Goal: Task Accomplishment & Management: Use online tool/utility

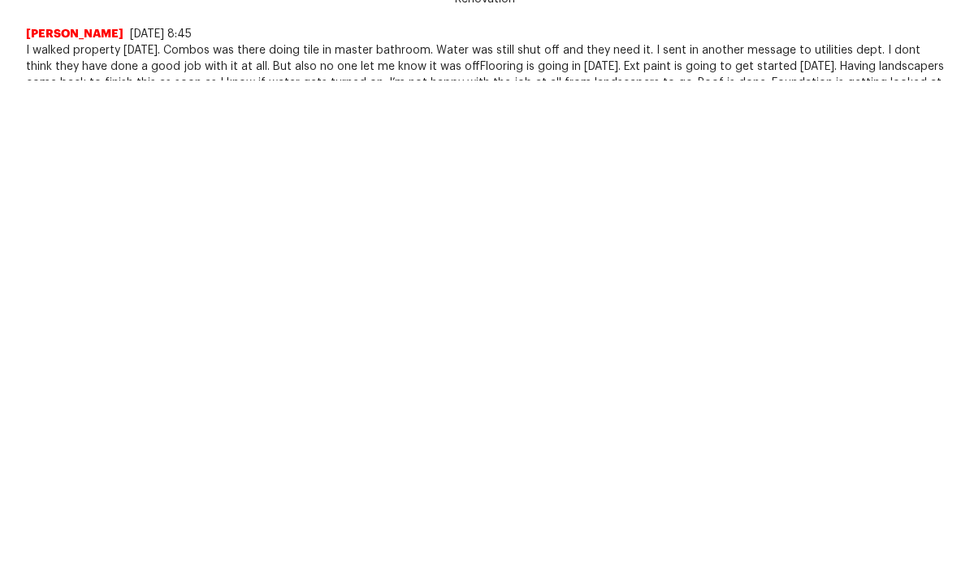
scroll to position [45, 0]
type textarea "Updated progress notes: working with Cobos and CLT on this project has been rou…"
click at [919, 163] on span "Add" at bounding box center [918, 164] width 26 height 20
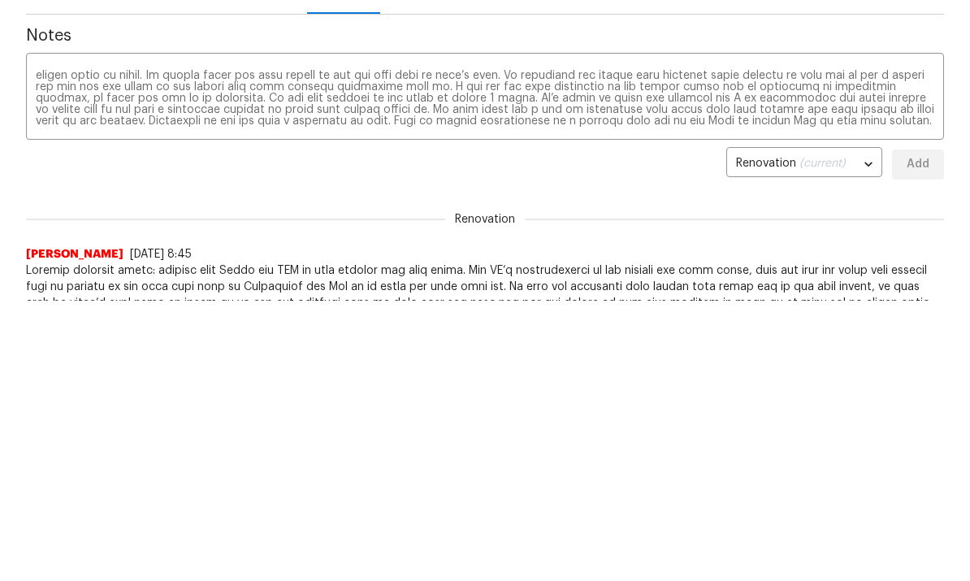
scroll to position [0, 0]
click at [158, 101] on textarea at bounding box center [485, 98] width 898 height 57
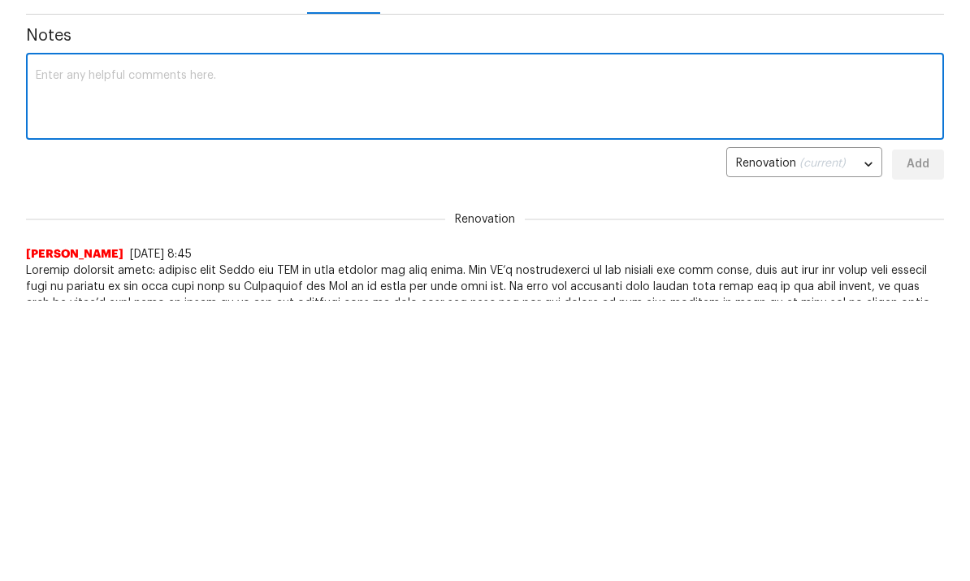
scroll to position [279, 0]
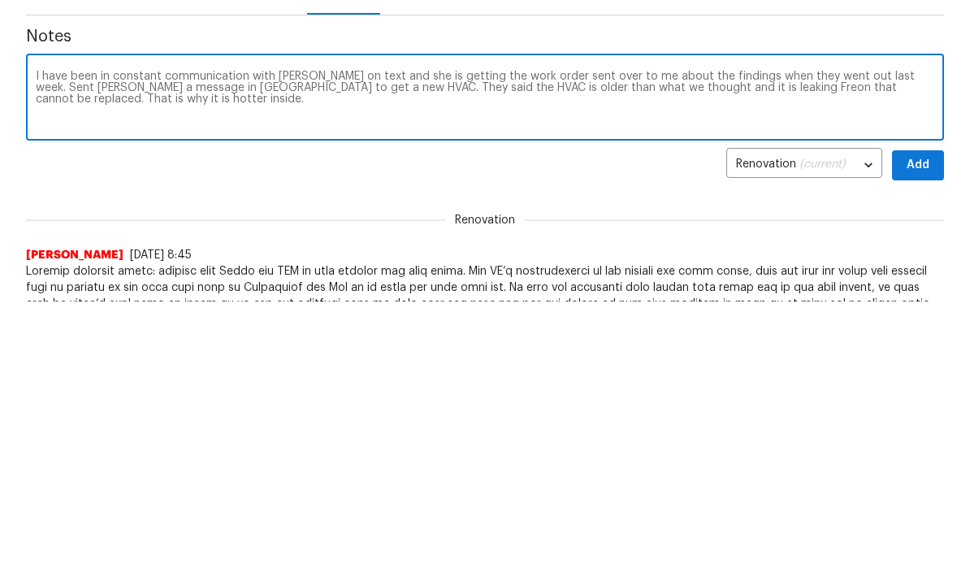
type textarea "I have been in constant communication with Falcone on text and she is getting t…"
click at [910, 167] on span "Add" at bounding box center [918, 165] width 26 height 20
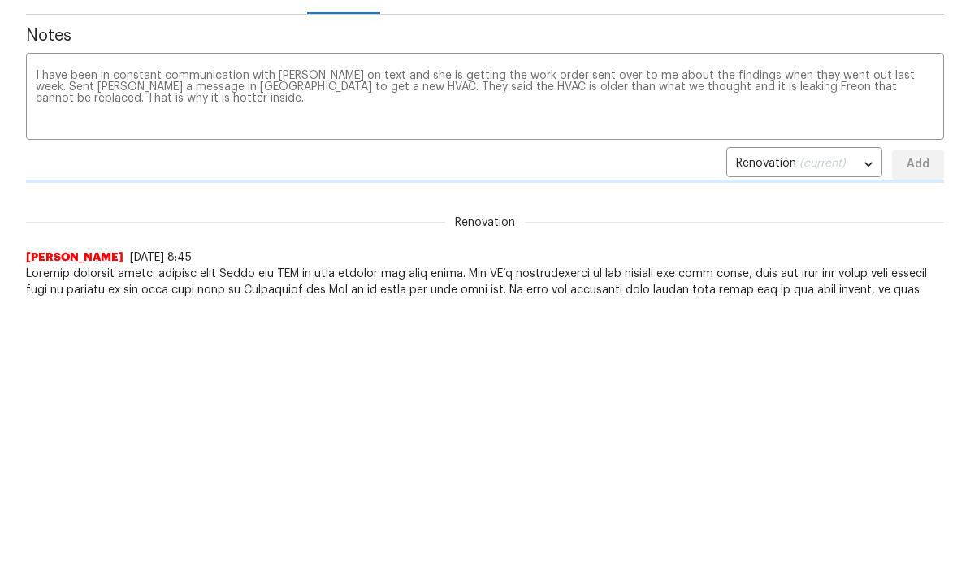
scroll to position [280, 0]
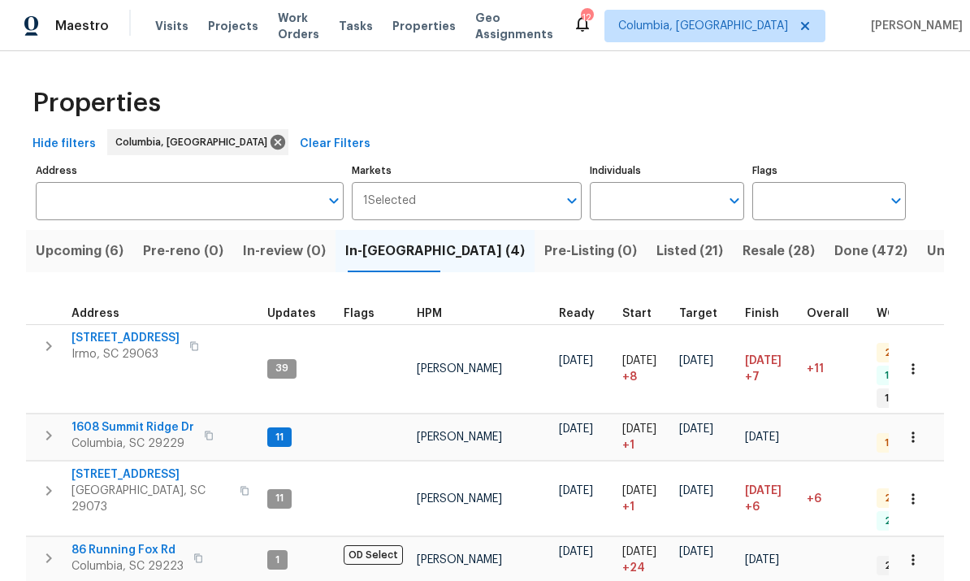
scroll to position [33, 0]
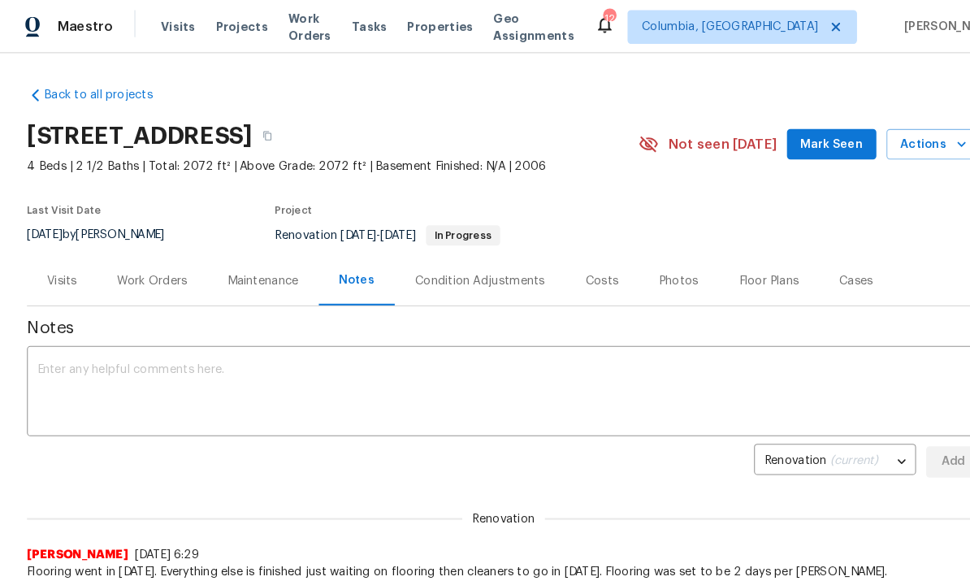
click at [145, 265] on div "Work Orders" at bounding box center [146, 270] width 67 height 16
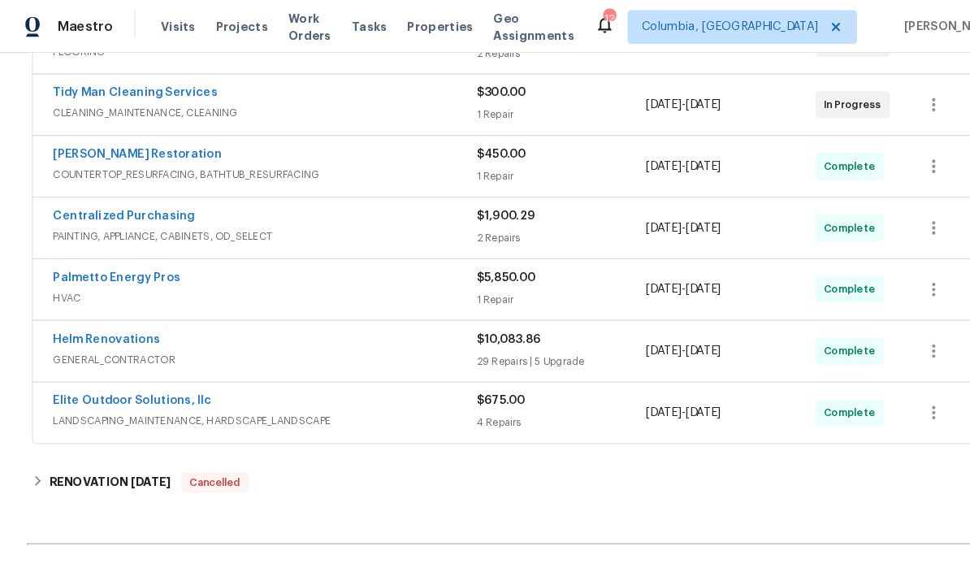
scroll to position [361, 0]
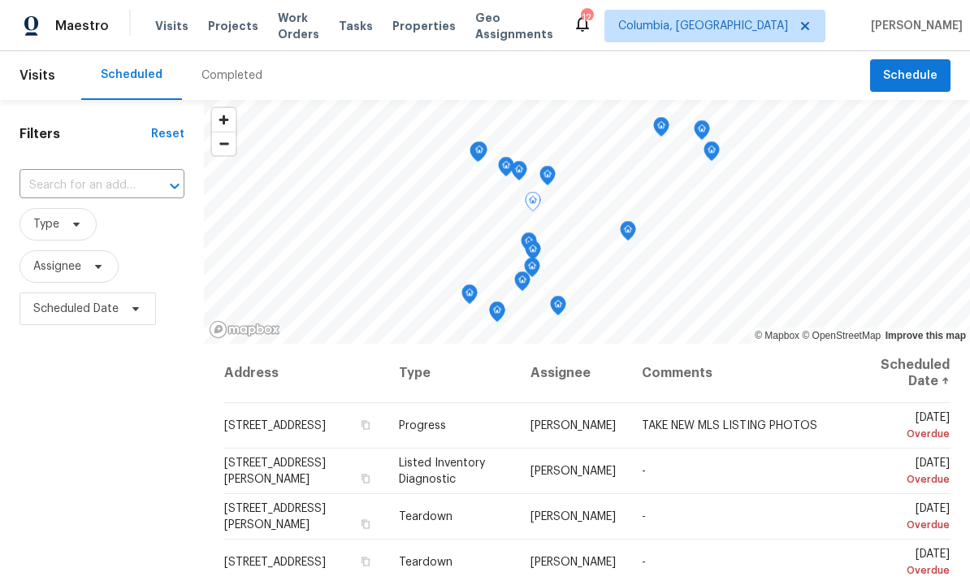
click at [270, 426] on td "[STREET_ADDRESS]" at bounding box center [304, 425] width 162 height 45
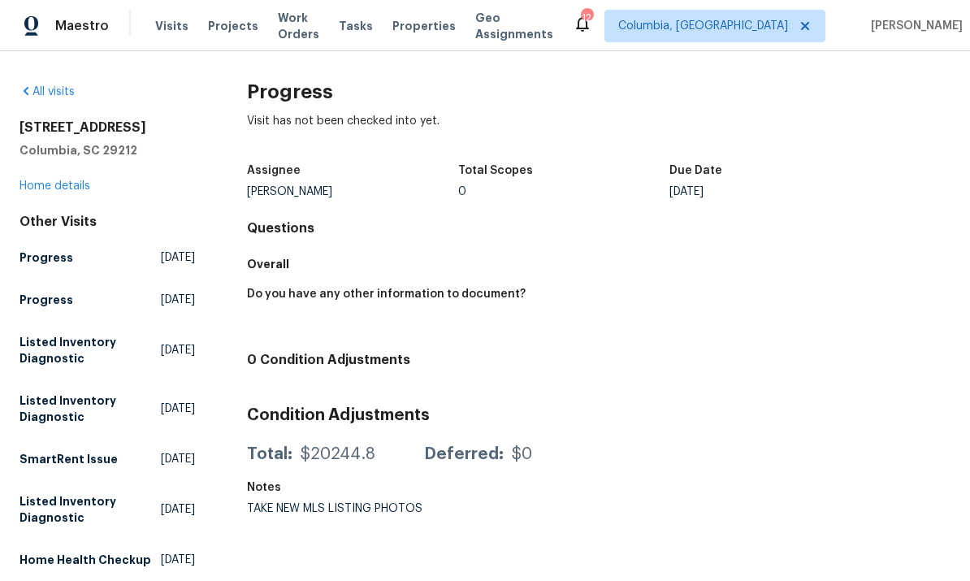
click at [54, 190] on link "Home details" at bounding box center [54, 185] width 71 height 11
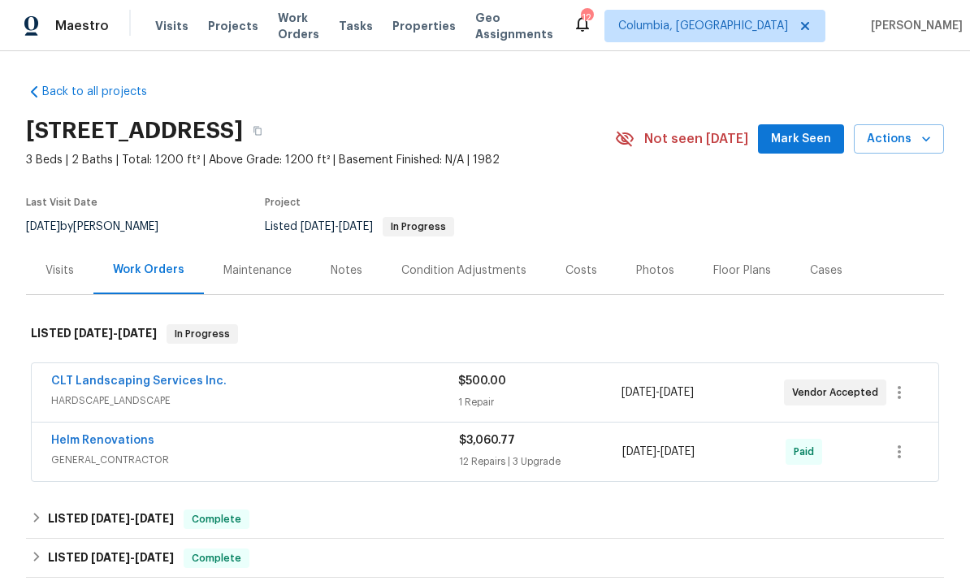
click at [170, 384] on link "CLT Landscaping Services Inc." at bounding box center [138, 380] width 175 height 11
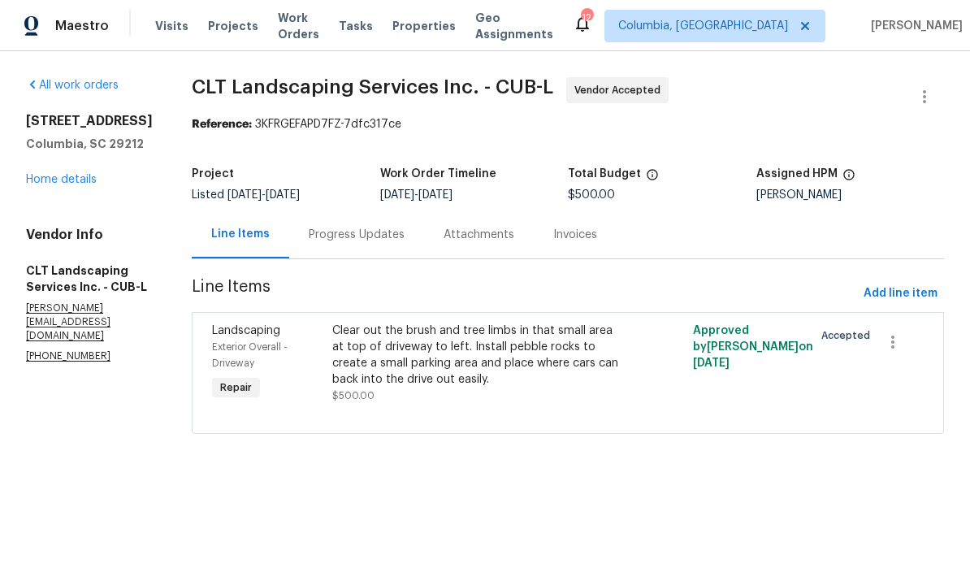
click at [67, 184] on link "Home details" at bounding box center [61, 179] width 71 height 11
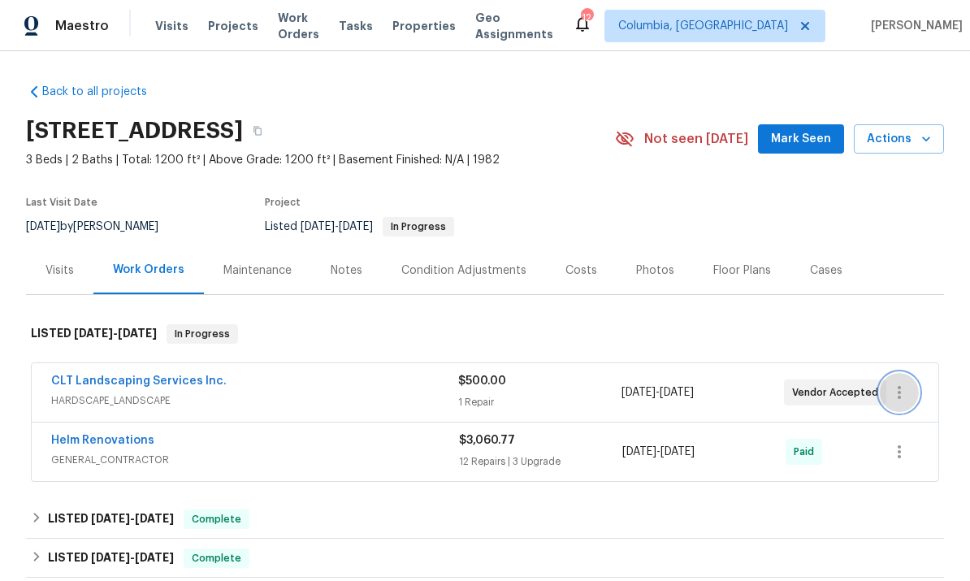
click at [897, 383] on icon "button" at bounding box center [898, 392] width 19 height 19
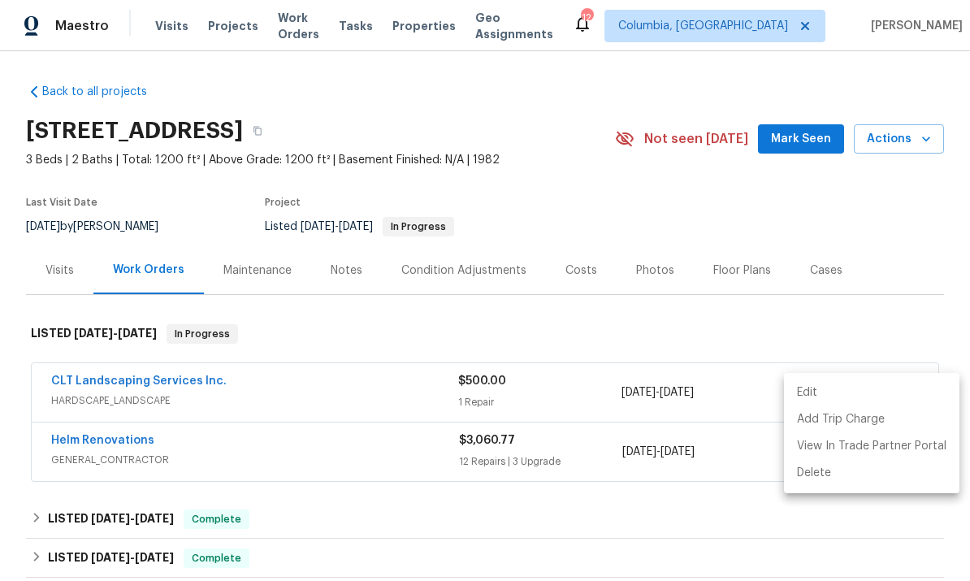
click at [792, 396] on li "Edit" at bounding box center [871, 392] width 175 height 27
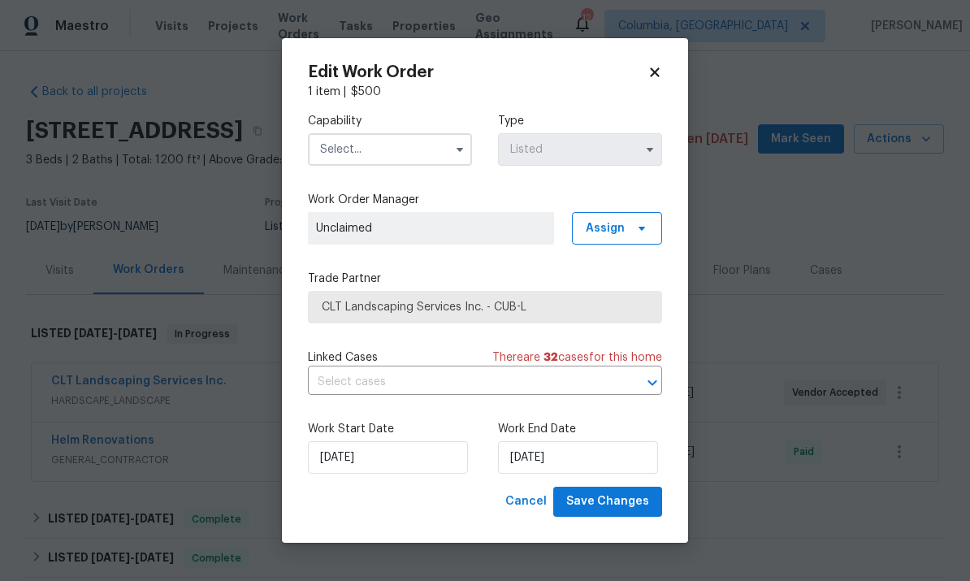
click at [379, 157] on input "text" at bounding box center [390, 149] width 164 height 32
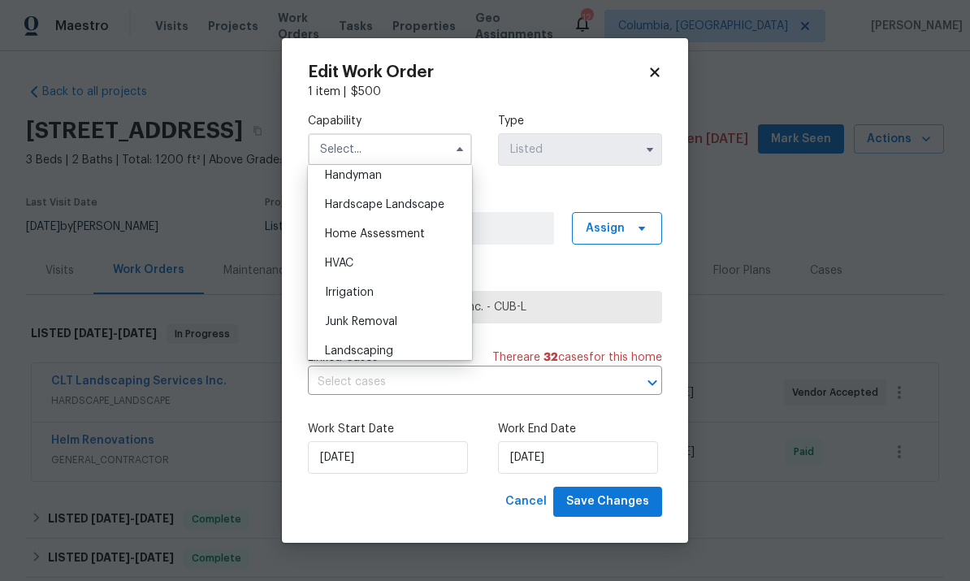
scroll to position [902, 0]
click at [422, 211] on div "Hardscape Landscape" at bounding box center [390, 203] width 156 height 29
type input "Hardscape Landscape"
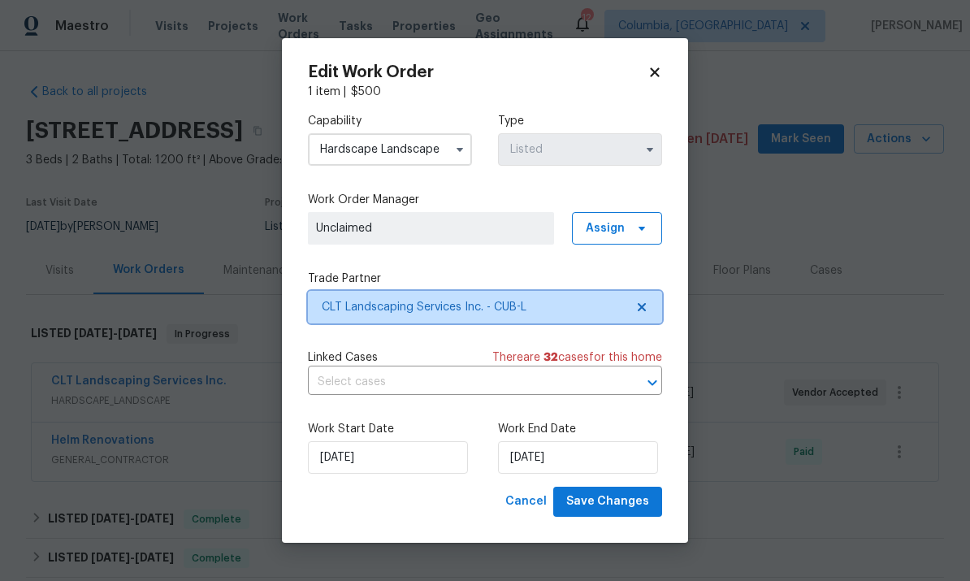
click at [521, 316] on span "CLT Landscaping Services Inc. - CUB-L" at bounding box center [485, 307] width 354 height 32
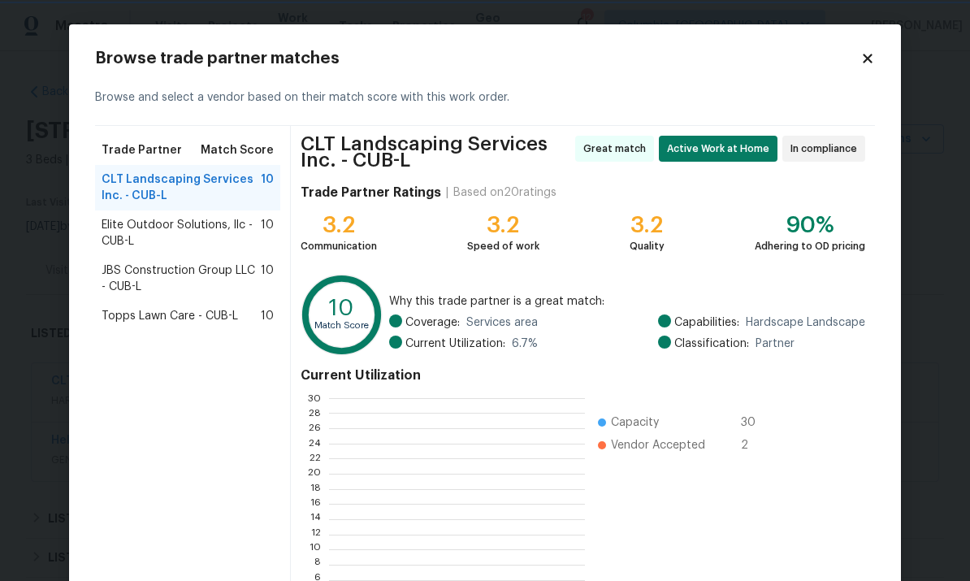
scroll to position [227, 255]
click at [202, 231] on span "Elite Outdoor Solutions, llc - CUB-L" at bounding box center [181, 233] width 159 height 32
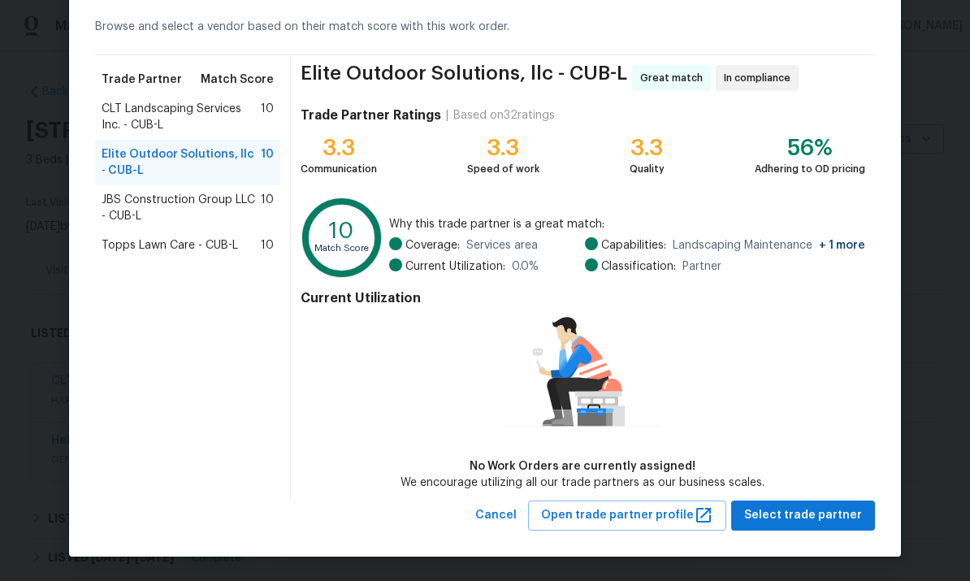
scroll to position [70, 0]
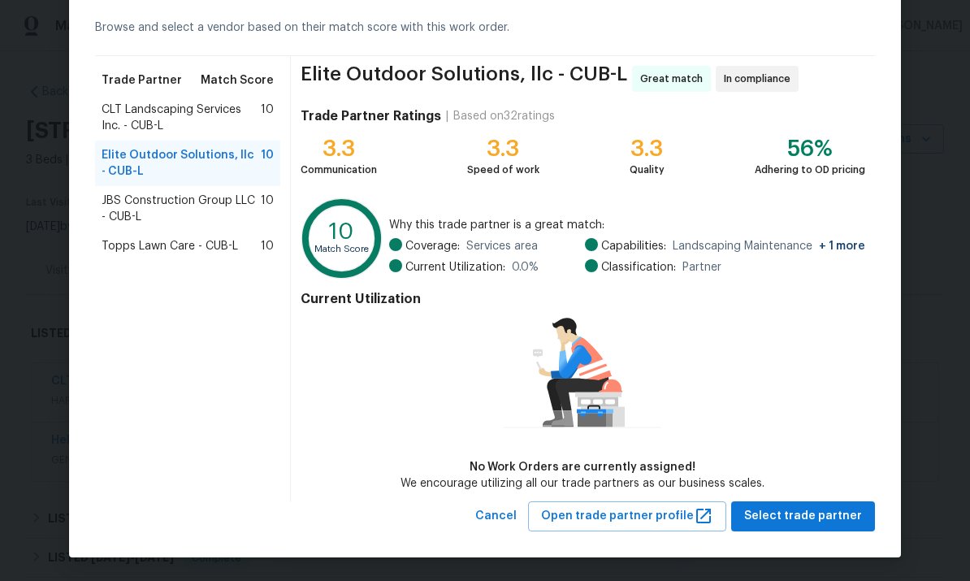
click at [781, 526] on button "Select trade partner" at bounding box center [803, 516] width 144 height 30
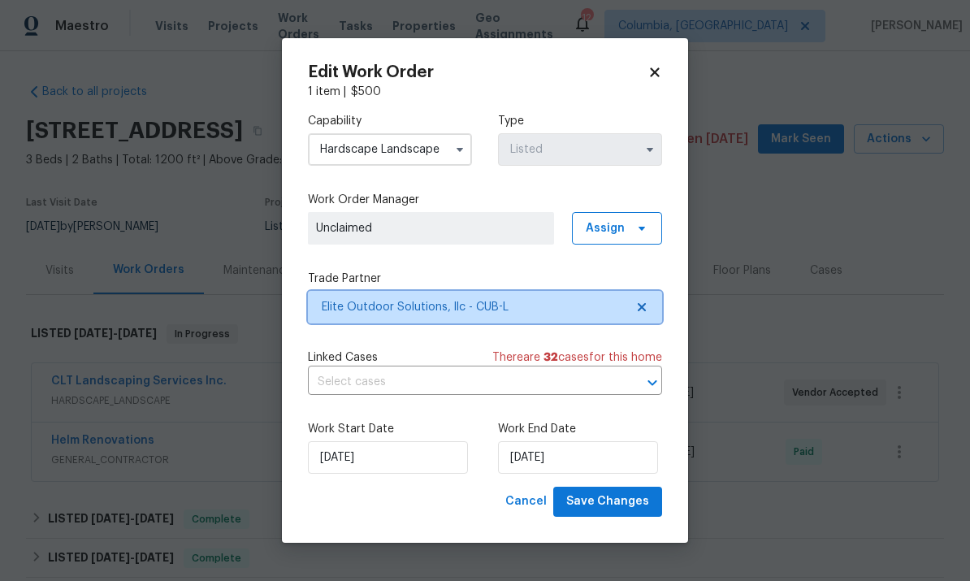
scroll to position [0, 0]
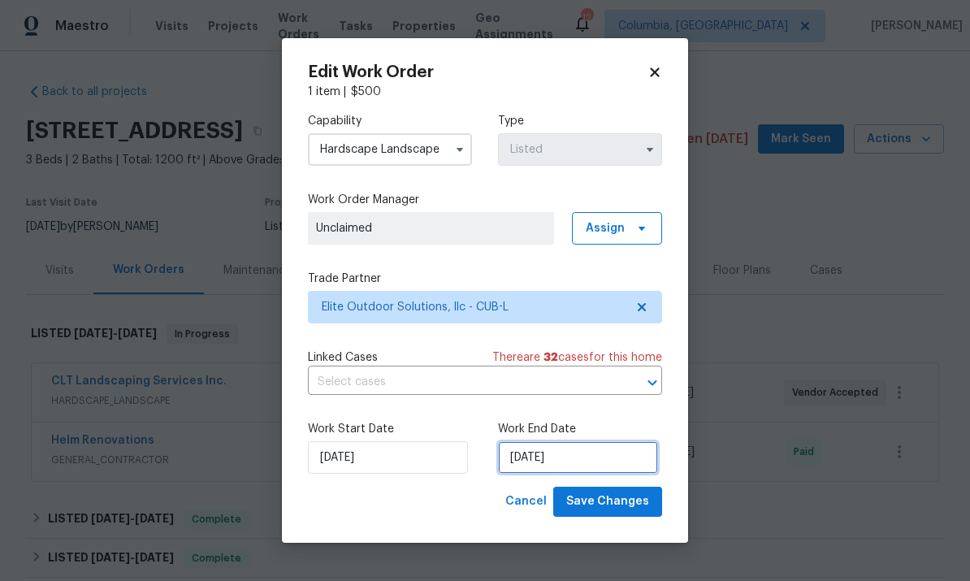
click at [594, 448] on input "8/28/2025" at bounding box center [578, 457] width 160 height 32
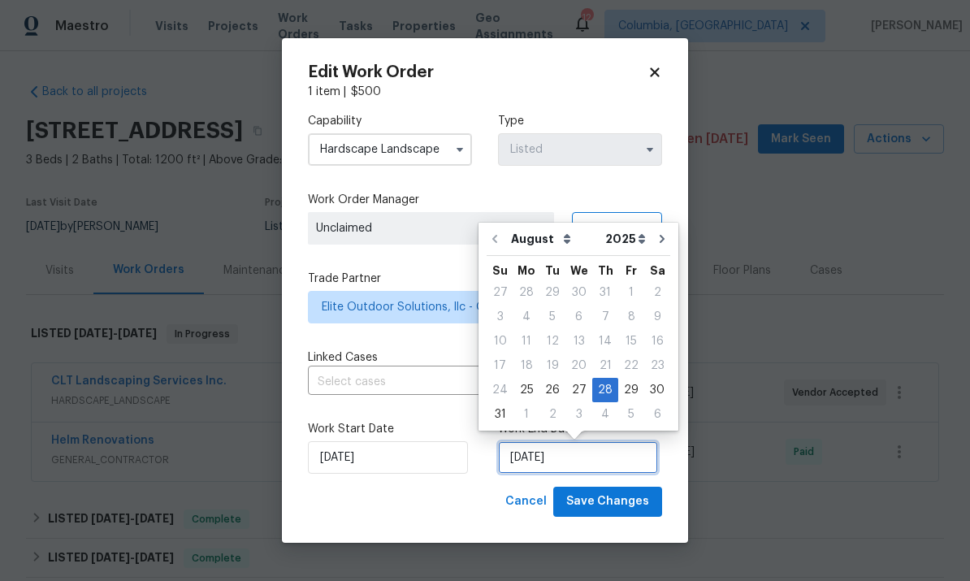
scroll to position [61, 0]
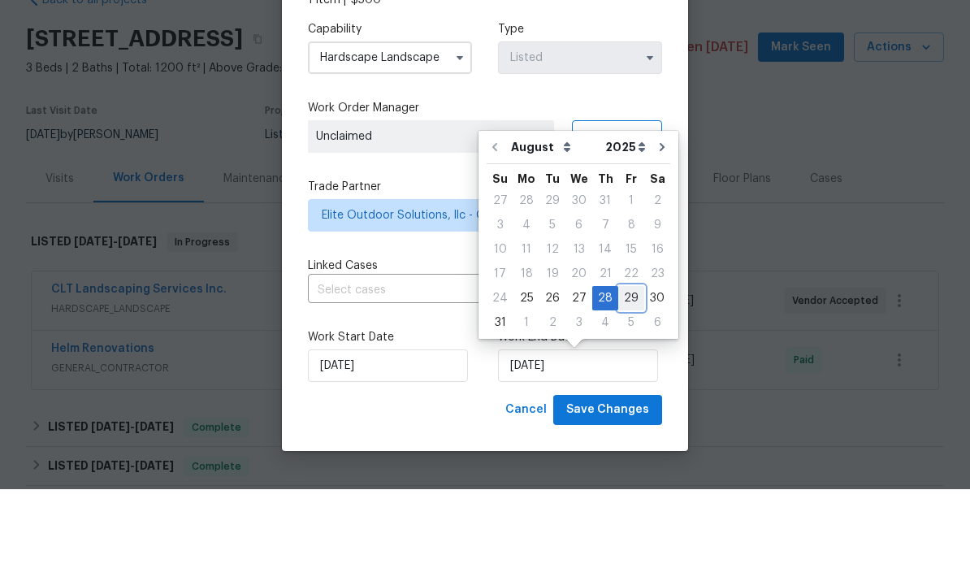
click at [623, 378] on div "29" at bounding box center [631, 389] width 26 height 23
type input "[DATE]"
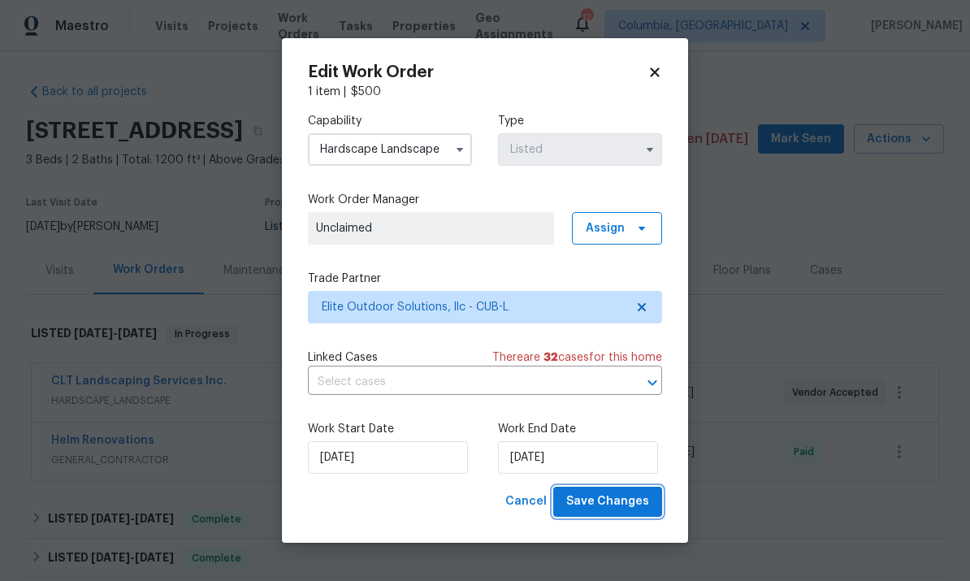
click at [586, 506] on span "Save Changes" at bounding box center [607, 501] width 83 height 20
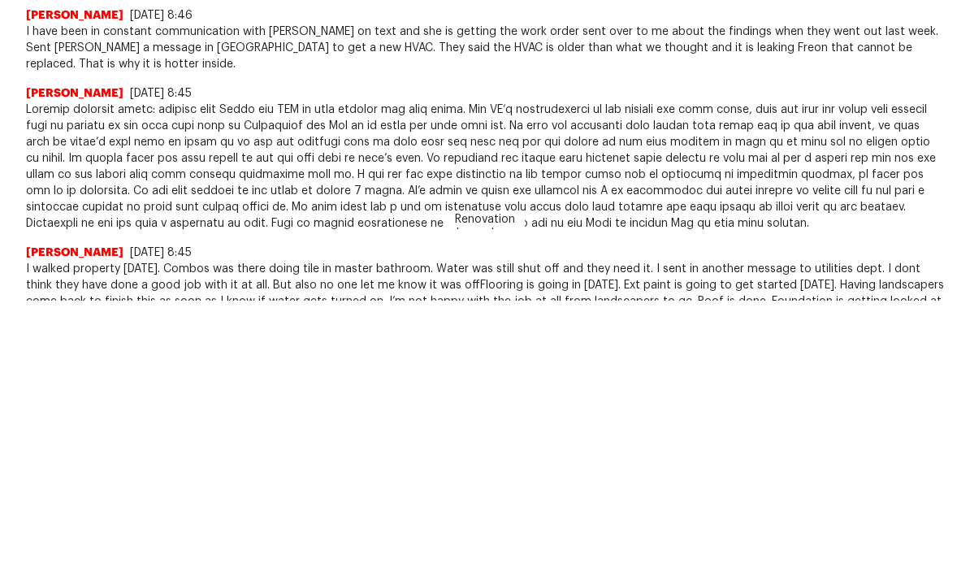
scroll to position [238, 0]
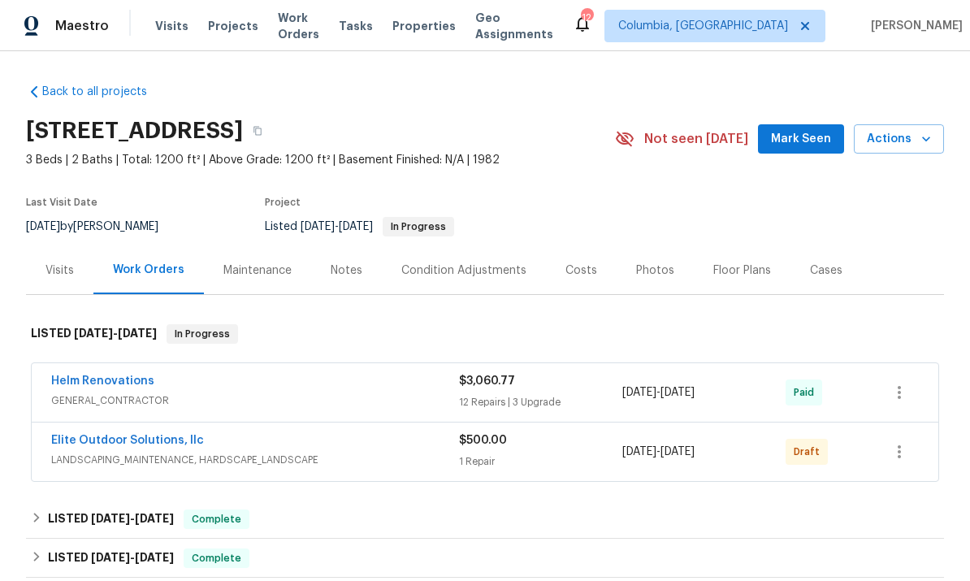
click at [149, 445] on link "Elite Outdoor Solutions, llc" at bounding box center [127, 440] width 153 height 11
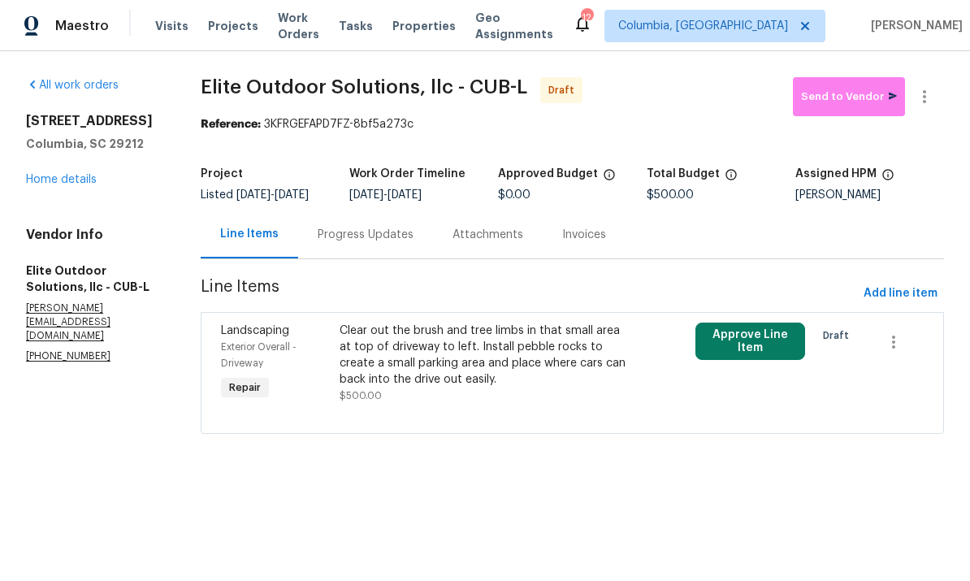
click at [433, 369] on div "Clear out the brush and tree limbs in that small area at top of driveway to lef…" at bounding box center [483, 354] width 288 height 65
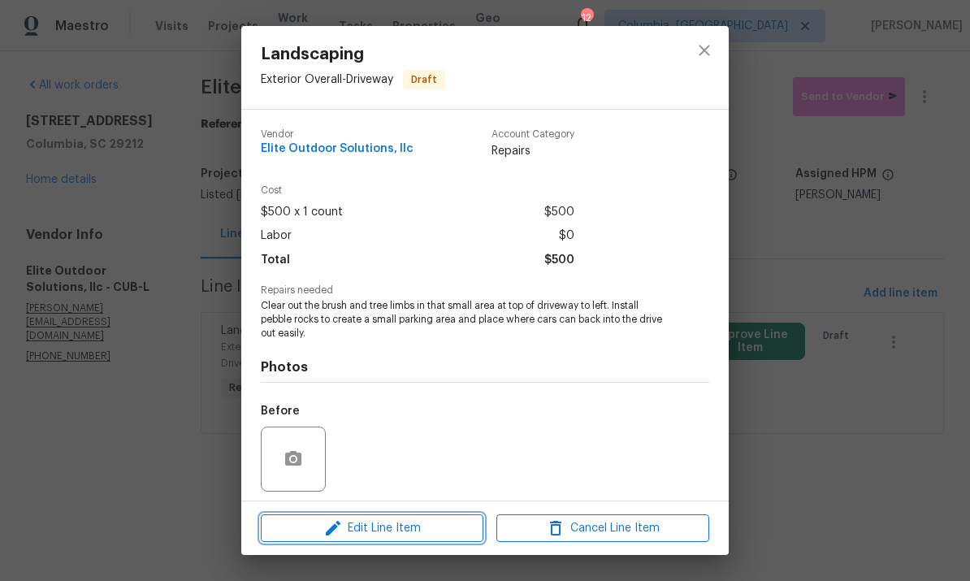
click at [367, 521] on span "Edit Line Item" at bounding box center [372, 528] width 213 height 20
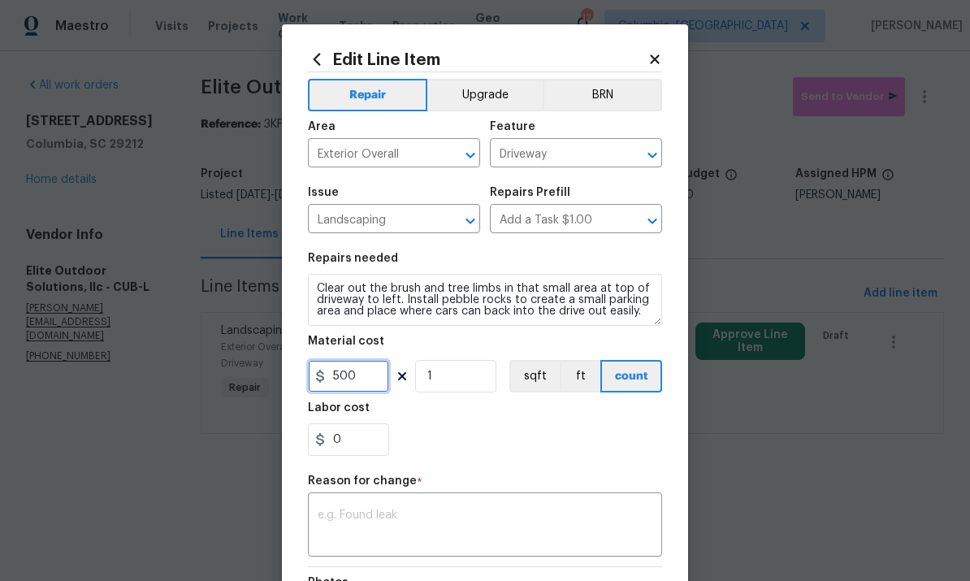
click at [368, 378] on input "500" at bounding box center [348, 376] width 81 height 32
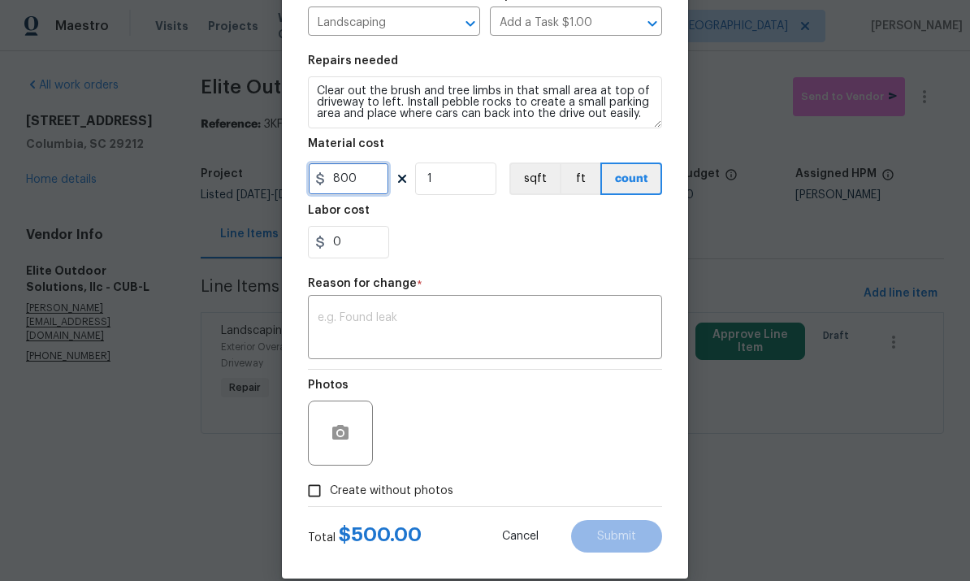
scroll to position [205, 0]
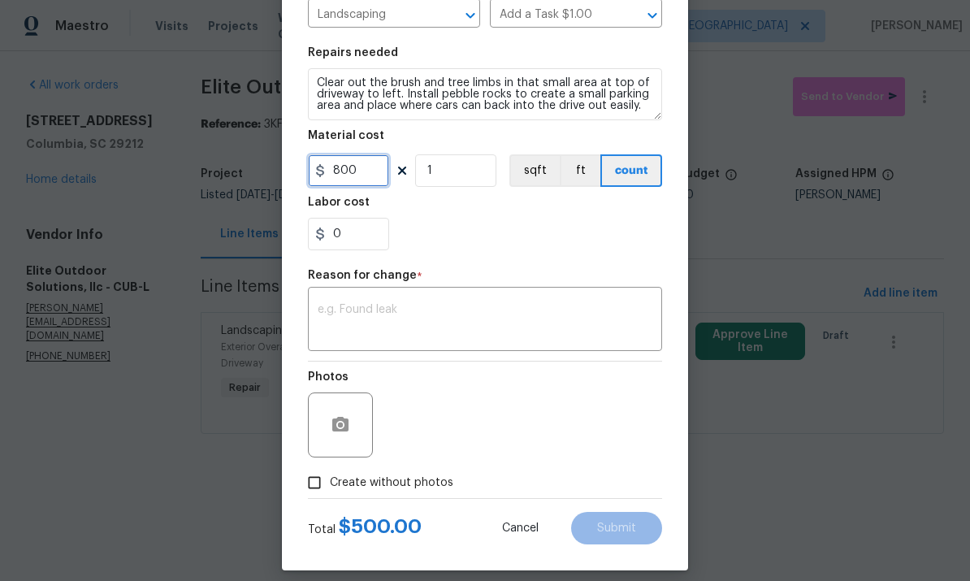
type input "800"
click at [424, 316] on textarea at bounding box center [485, 321] width 335 height 34
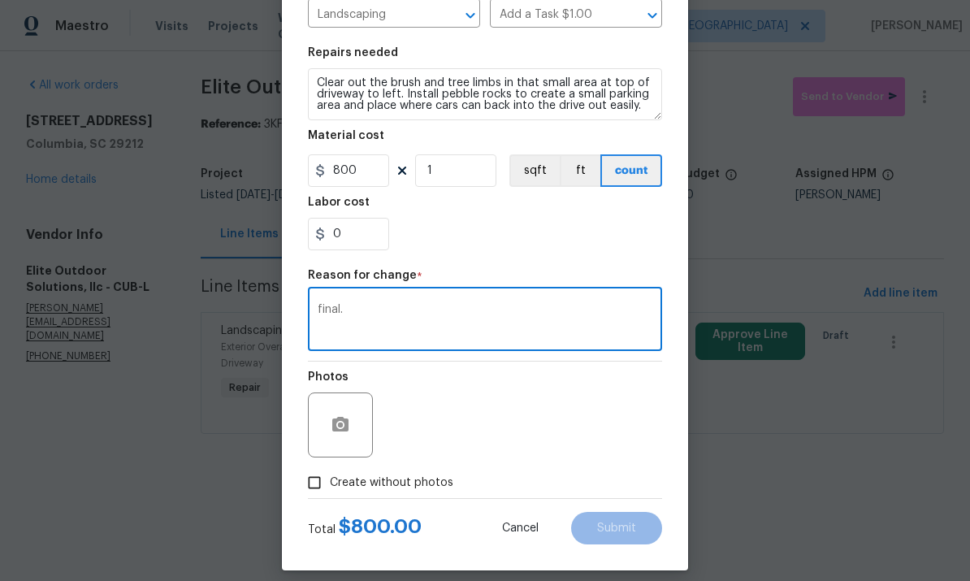
scroll to position [223, 0]
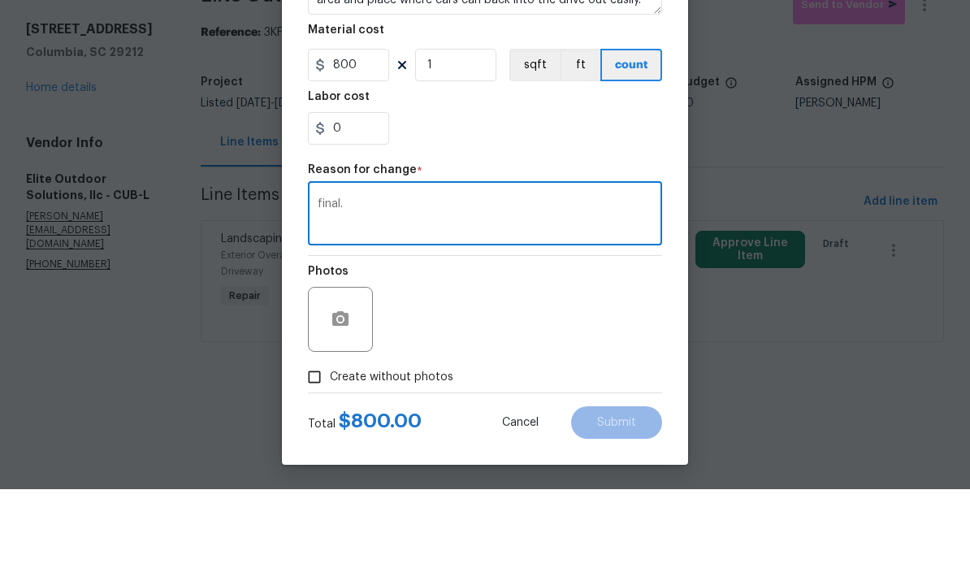
type textarea "final."
click at [315, 453] on input "Create without photos" at bounding box center [314, 468] width 31 height 31
checkbox input "true"
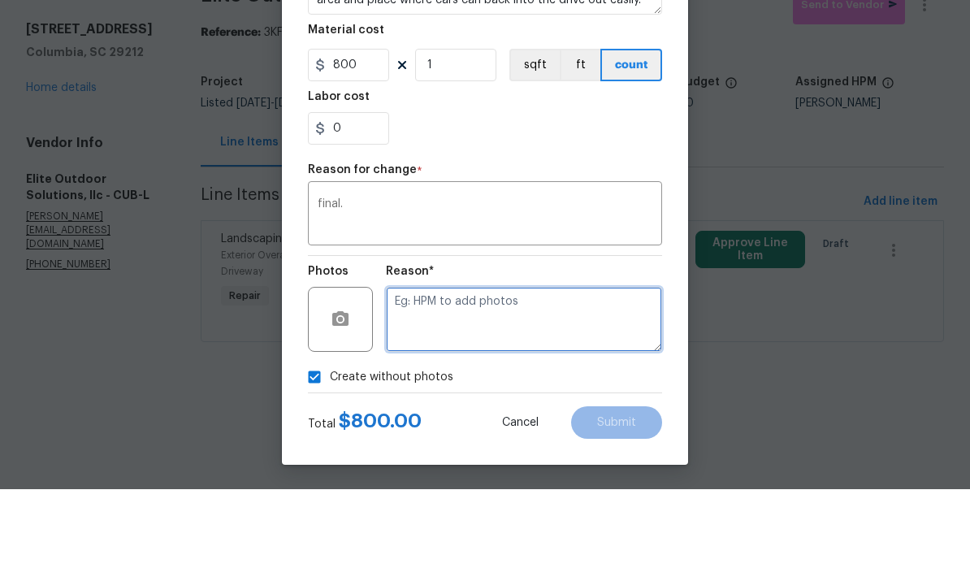
click at [517, 378] on textarea at bounding box center [524, 410] width 276 height 65
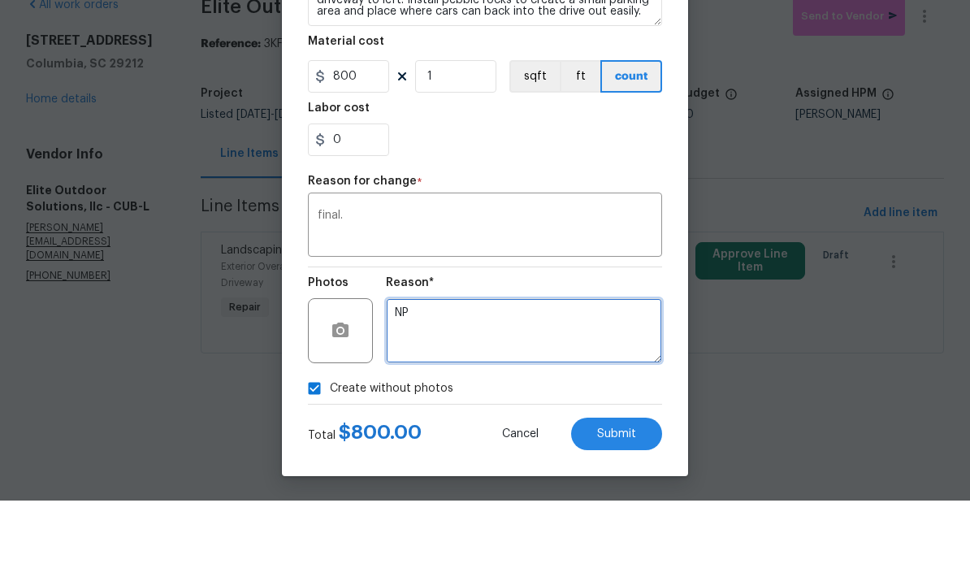
type textarea "NP"
click at [616, 508] on span "Submit" at bounding box center [616, 514] width 39 height 12
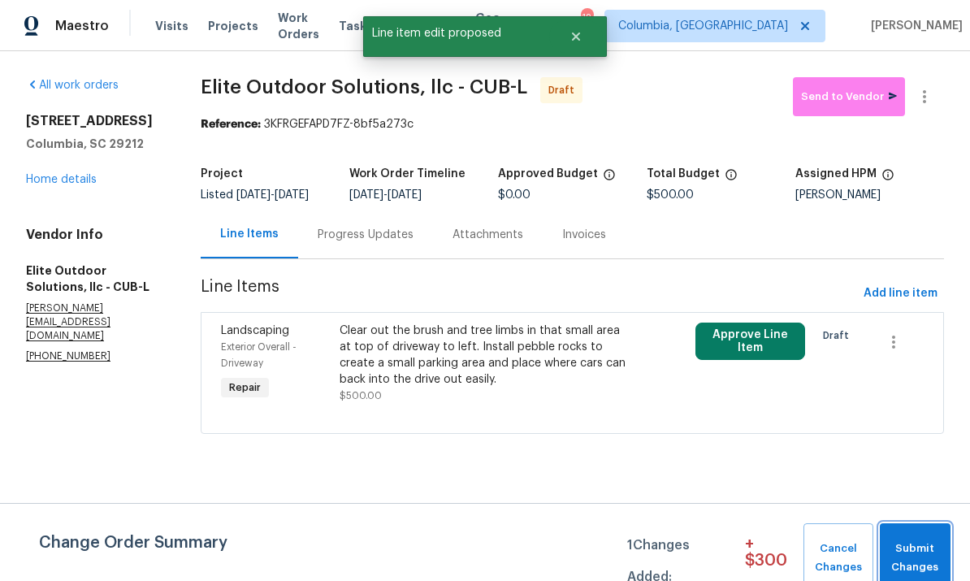
click at [910, 558] on span "Submit Changes" at bounding box center [915, 557] width 54 height 37
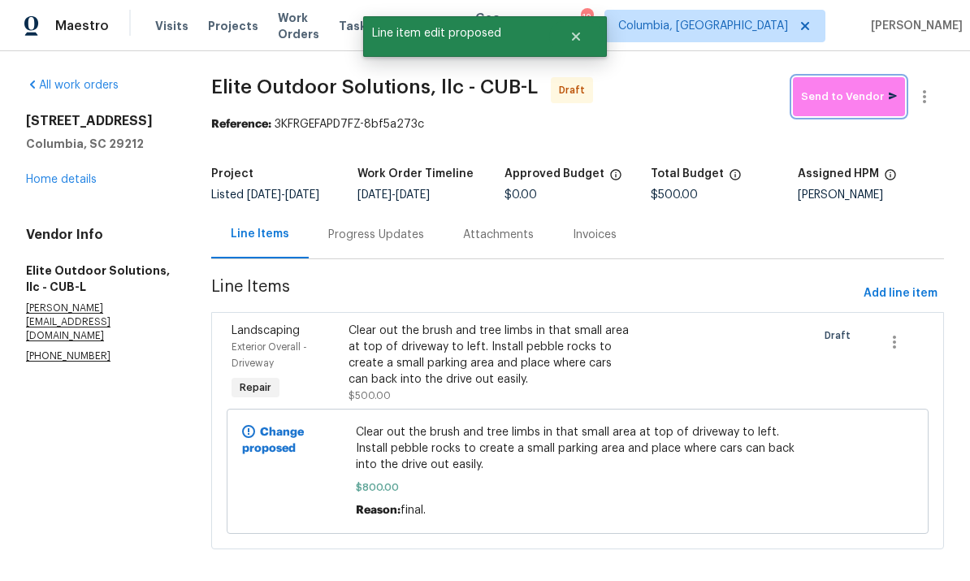
click at [837, 90] on span "Send to Vendor" at bounding box center [849, 97] width 96 height 19
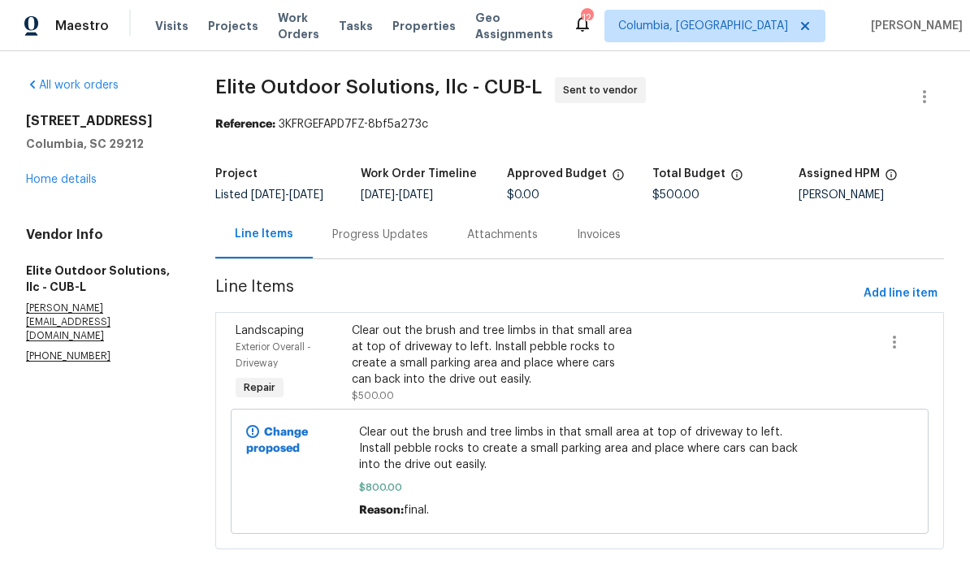
click at [377, 243] on div "Progress Updates" at bounding box center [380, 235] width 96 height 16
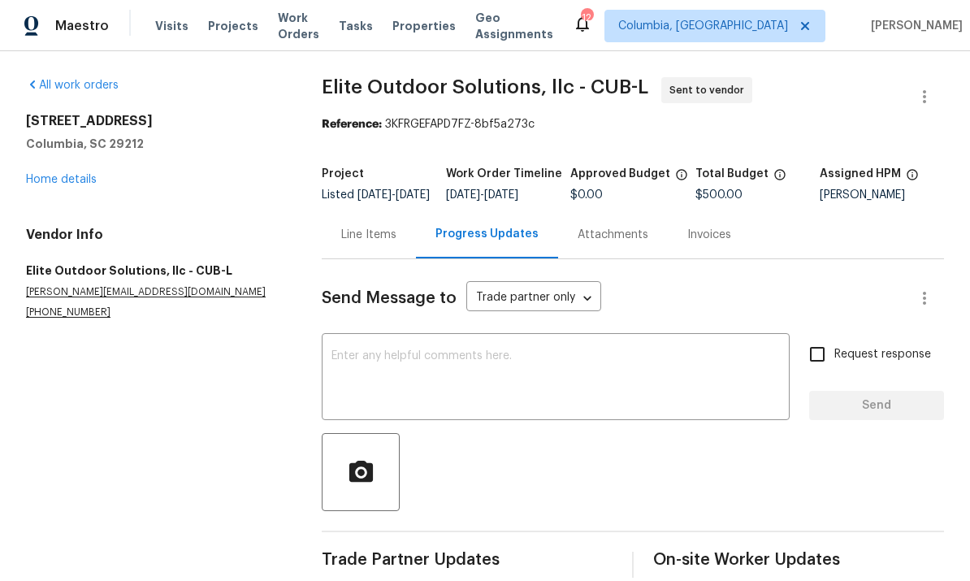
click at [447, 387] on textarea at bounding box center [555, 378] width 448 height 57
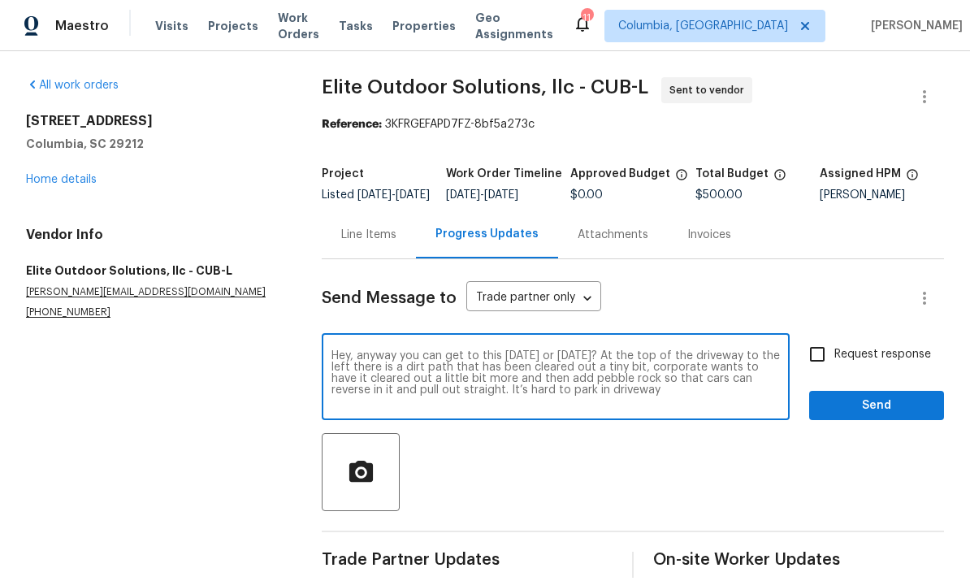
type textarea "Hey, anyway you can get to this today or tomorrow? At the top of the driveway t…"
click at [874, 414] on span "Send" at bounding box center [876, 406] width 109 height 20
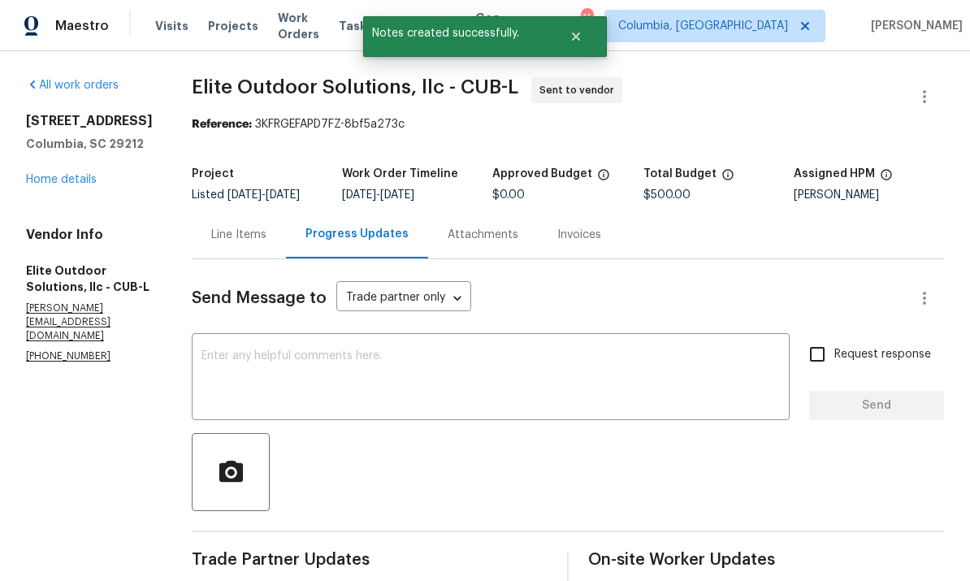
click at [247, 230] on div "Line Items" at bounding box center [238, 235] width 55 height 16
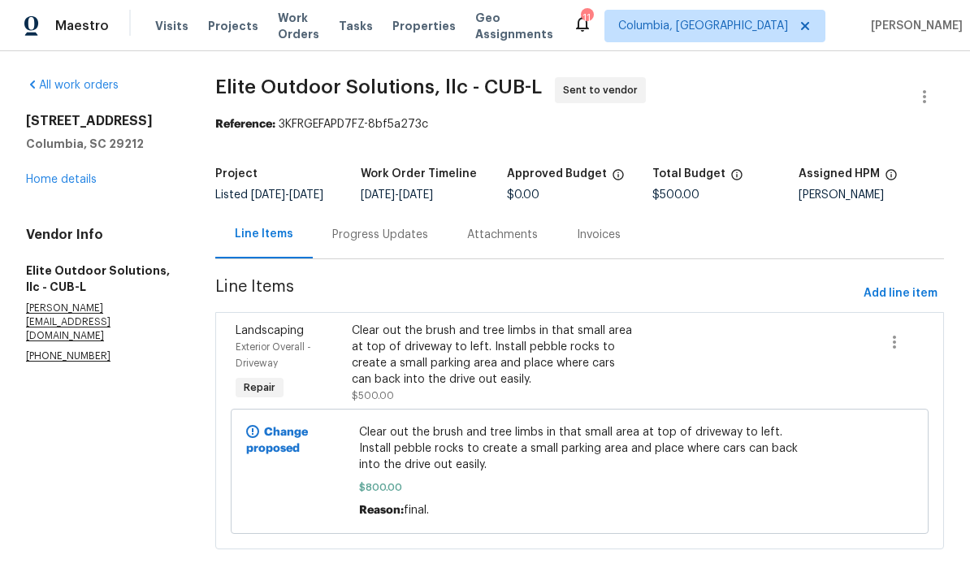
click at [54, 183] on link "Home details" at bounding box center [61, 179] width 71 height 11
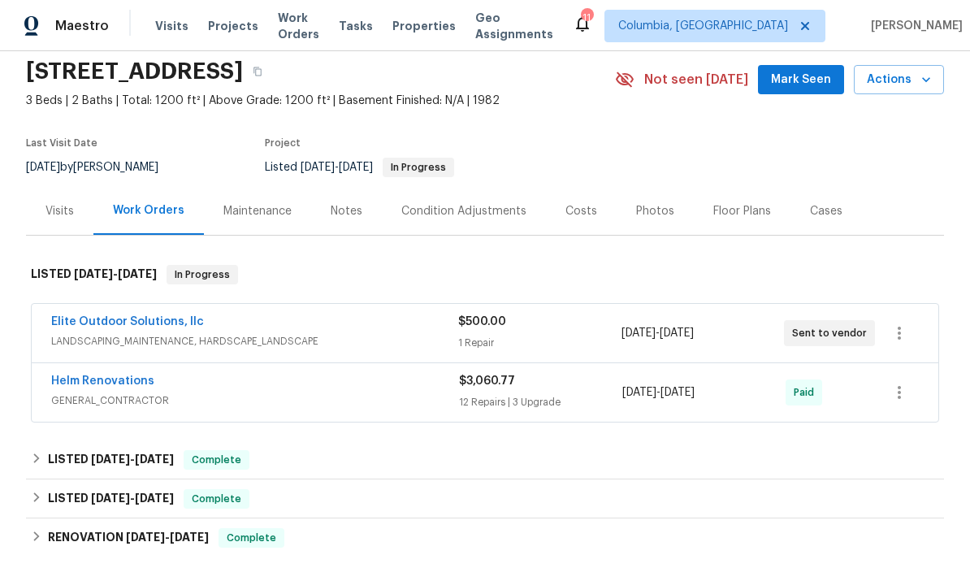
scroll to position [127, 0]
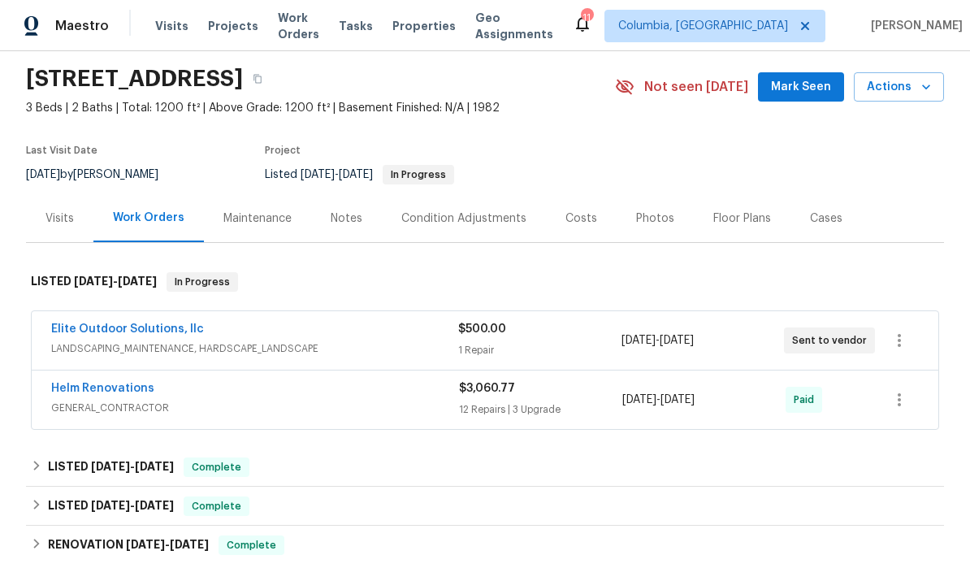
scroll to position [51, 0]
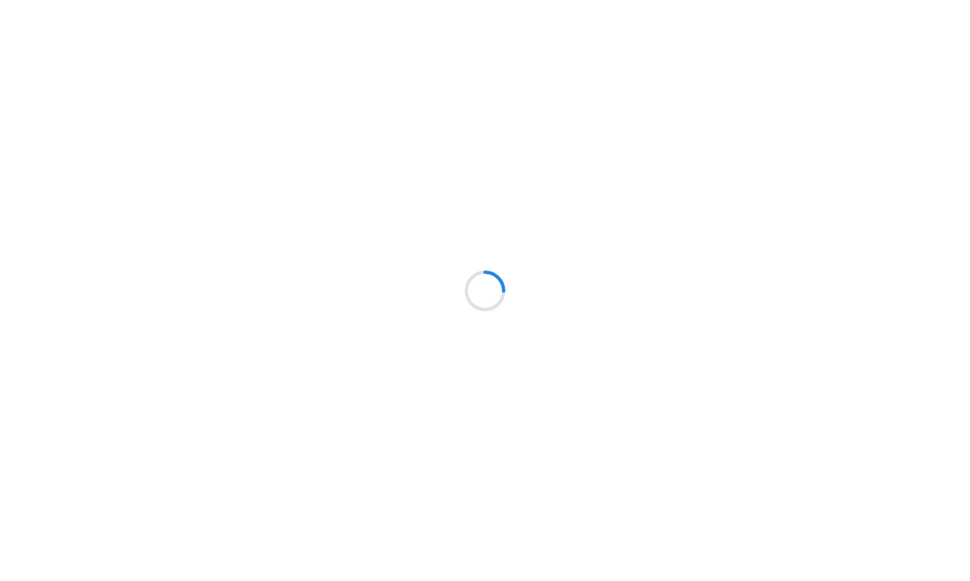
scroll to position [-207, 0]
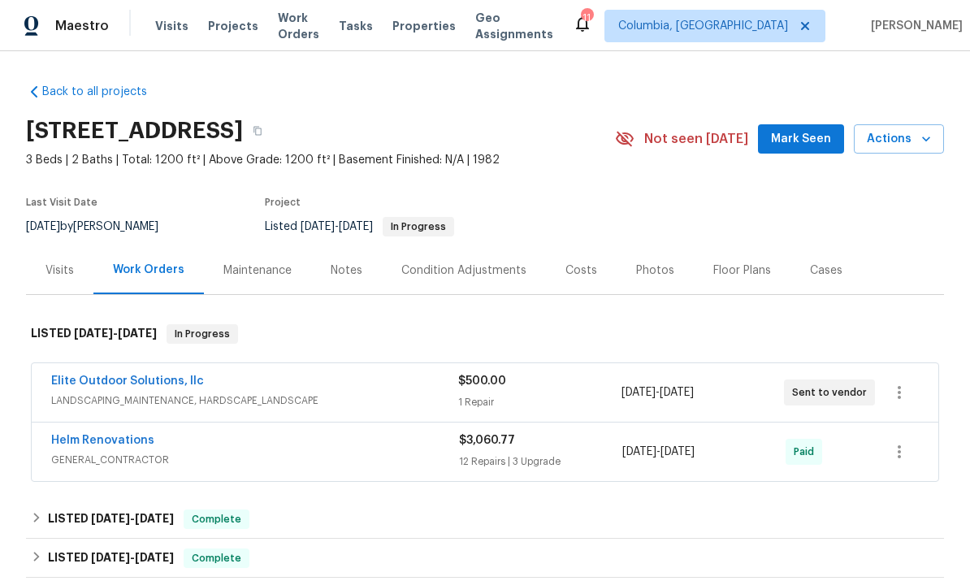
click at [162, 378] on link "Elite Outdoor Solutions, llc" at bounding box center [127, 380] width 153 height 11
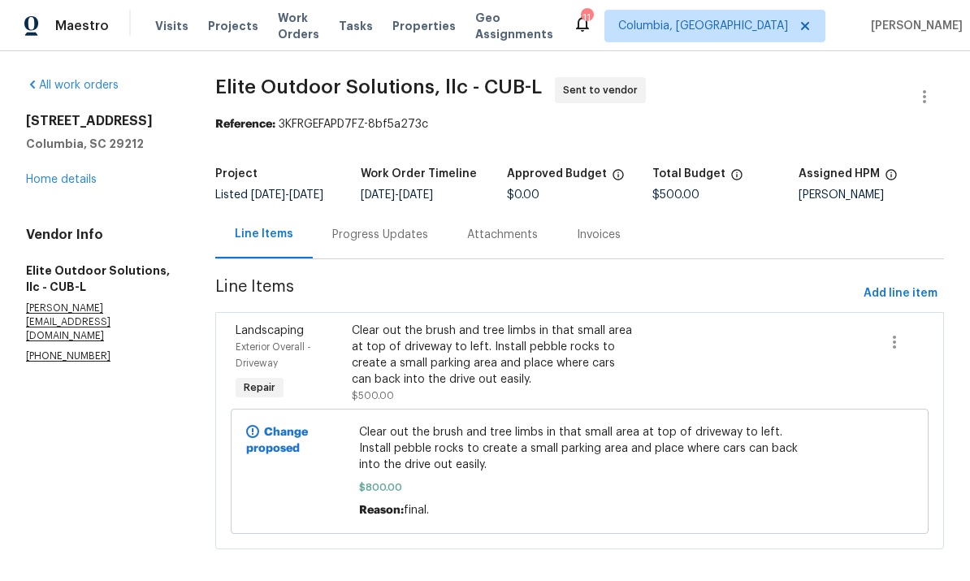
scroll to position [28, 0]
